Goal: Find contact information: Find contact information

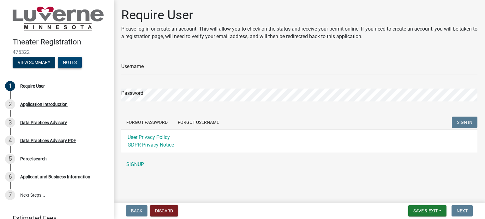
click at [69, 60] on button "Notes" at bounding box center [70, 62] width 24 height 11
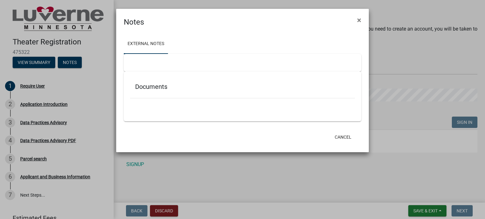
drag, startPoint x: 158, startPoint y: 84, endPoint x: 167, endPoint y: 79, distance: 9.9
click at [158, 84] on h5 "Documents" at bounding box center [242, 87] width 215 height 8
click at [361, 21] on span "×" at bounding box center [359, 20] width 4 height 9
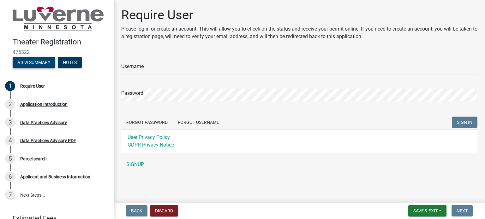
click at [19, 60] on button "View Summary" at bounding box center [34, 62] width 43 height 11
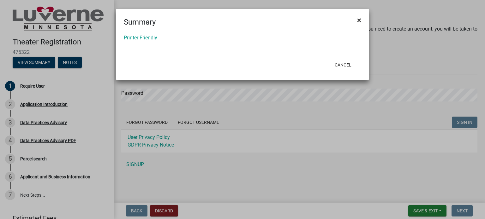
click at [358, 16] on span "×" at bounding box center [359, 20] width 4 height 9
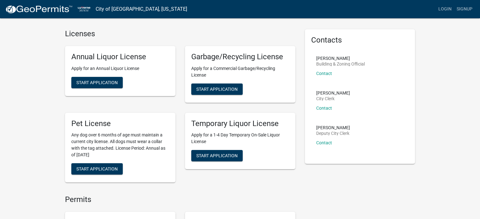
scroll to position [14, 0]
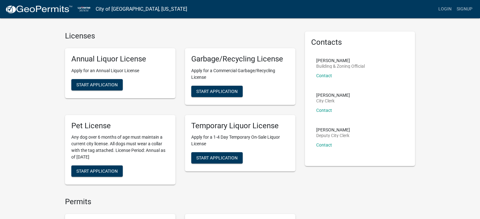
click at [323, 71] on div "[PERSON_NAME] Building & Zoning Official Contact" at bounding box center [340, 70] width 49 height 25
click at [324, 74] on link "Contact" at bounding box center [324, 75] width 16 height 5
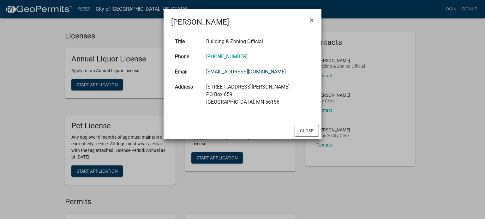
click at [241, 70] on link "[EMAIL_ADDRESS][DOMAIN_NAME]" at bounding box center [246, 72] width 80 height 6
click at [291, 18] on div "[PERSON_NAME] ×" at bounding box center [243, 18] width 158 height 19
drag, startPoint x: 291, startPoint y: 69, endPoint x: 205, endPoint y: 73, distance: 86.3
click at [205, 73] on tr "Email [EMAIL_ADDRESS][DOMAIN_NAME]" at bounding box center [242, 71] width 143 height 15
copy tr "[EMAIL_ADDRESS][DOMAIN_NAME]"
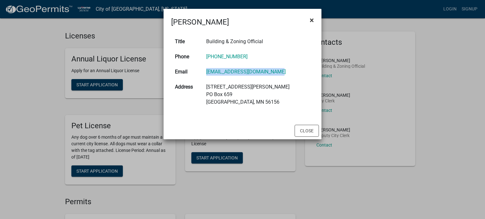
click at [309, 18] on button "×" at bounding box center [312, 20] width 14 height 18
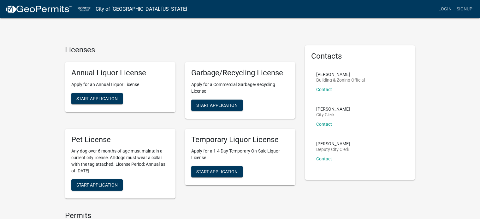
click at [323, 75] on p "Chad McClure" at bounding box center [340, 74] width 49 height 4
click at [322, 76] on p "Chad McClure" at bounding box center [340, 74] width 49 height 4
copy p "Chad"
click at [270, 74] on h5 "Garbage/Recycling License" at bounding box center [240, 73] width 98 height 9
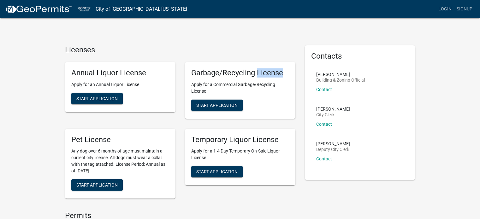
copy h5 "License"
click at [320, 75] on p "[PERSON_NAME]" at bounding box center [340, 74] width 49 height 4
copy p "Chad"
